Goal: Find specific page/section: Find specific page/section

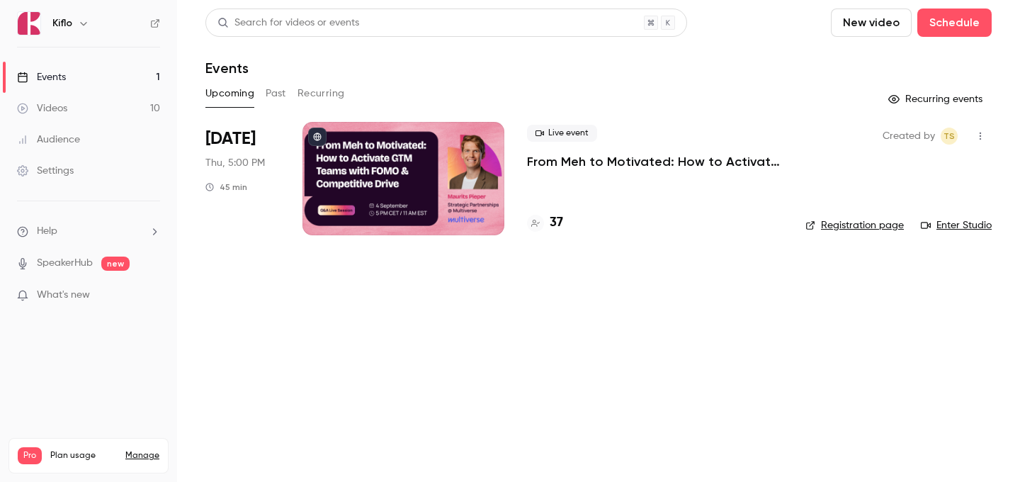
click at [560, 221] on h4 "37" at bounding box center [556, 222] width 13 height 19
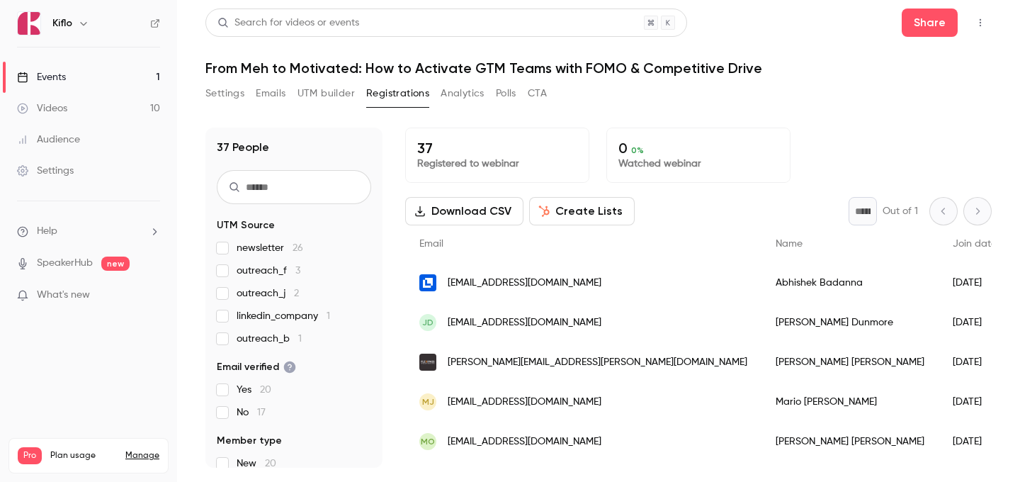
click at [96, 88] on link "Events 1" at bounding box center [88, 77] width 177 height 31
